Goal: Task Accomplishment & Management: Complete application form

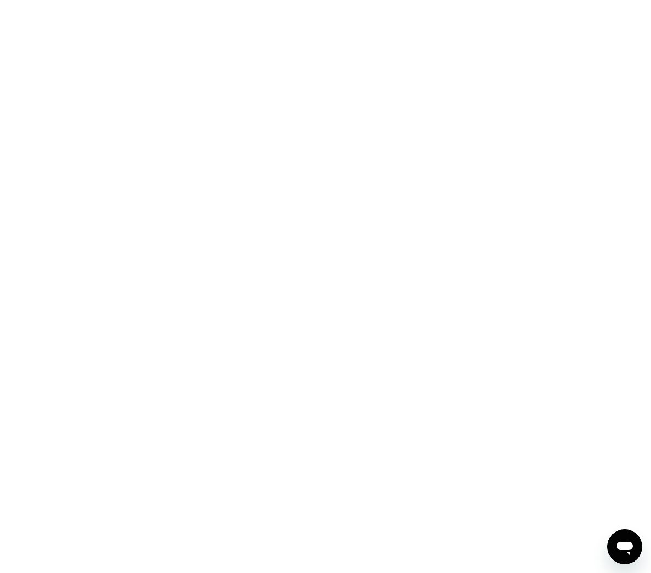
click at [327, 238] on div at bounding box center [325, 286] width 651 height 573
